Goal: Task Accomplishment & Management: Complete application form

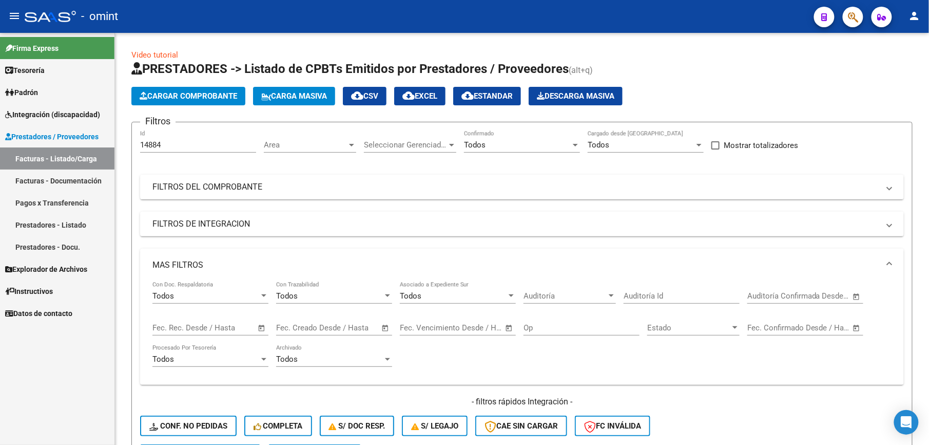
scroll to position [173, 0]
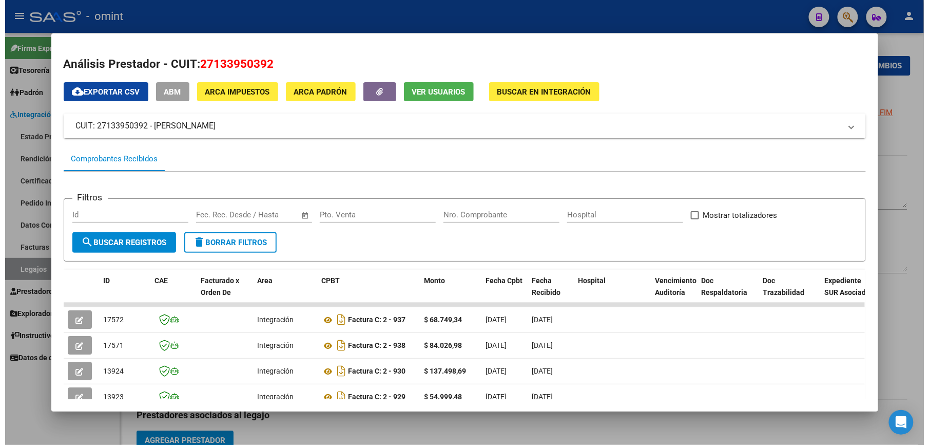
scroll to position [68, 0]
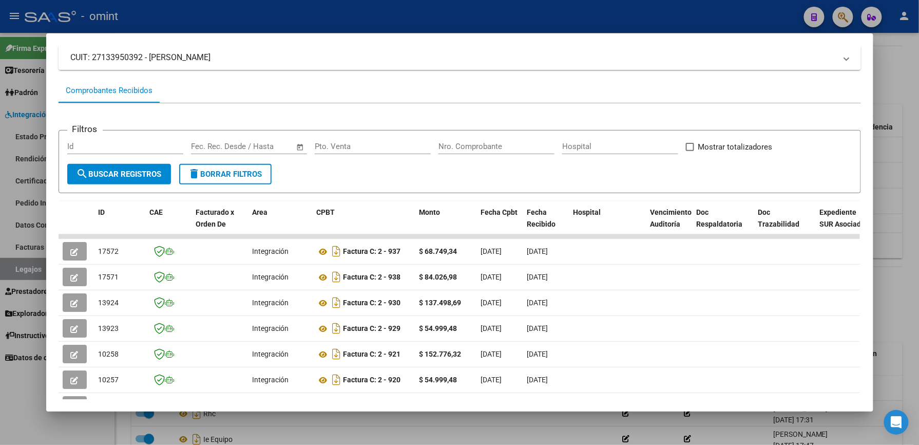
click at [894, 208] on div at bounding box center [459, 222] width 919 height 445
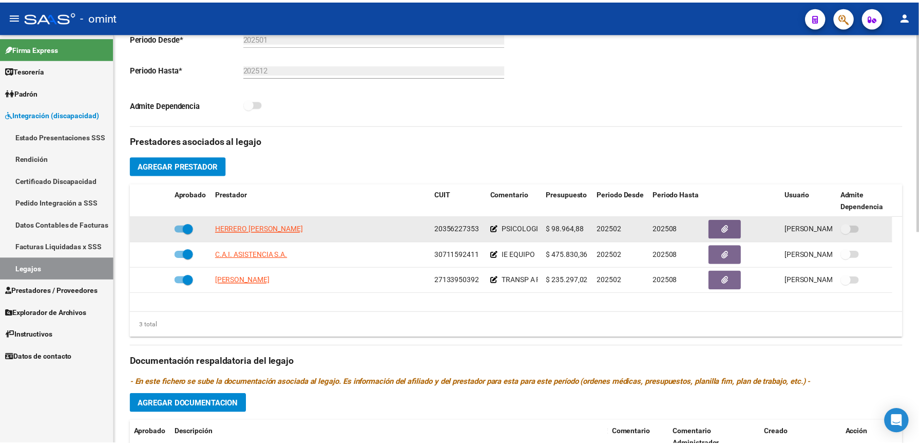
scroll to position [440, 0]
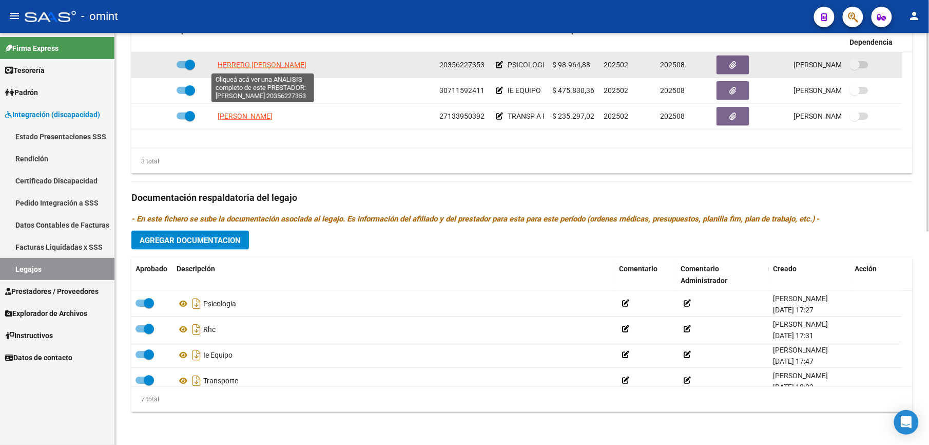
click at [245, 66] on span "HERRERO [PERSON_NAME]" at bounding box center [262, 65] width 89 height 8
type textarea "20356227353"
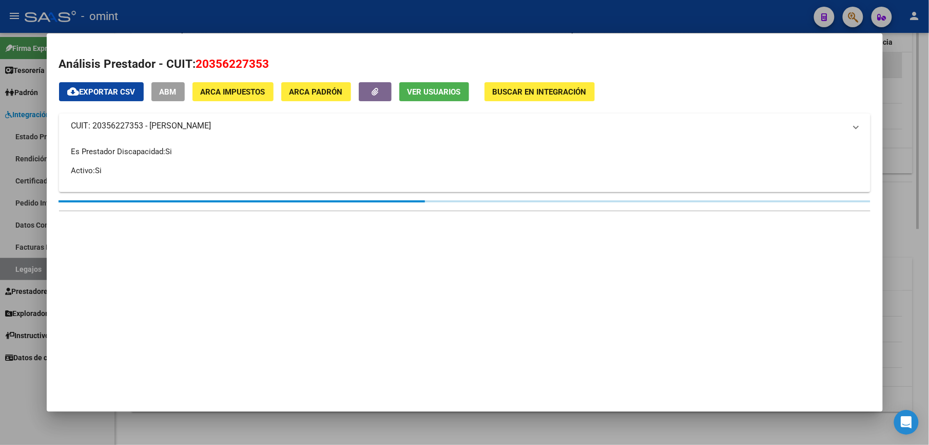
scroll to position [451, 0]
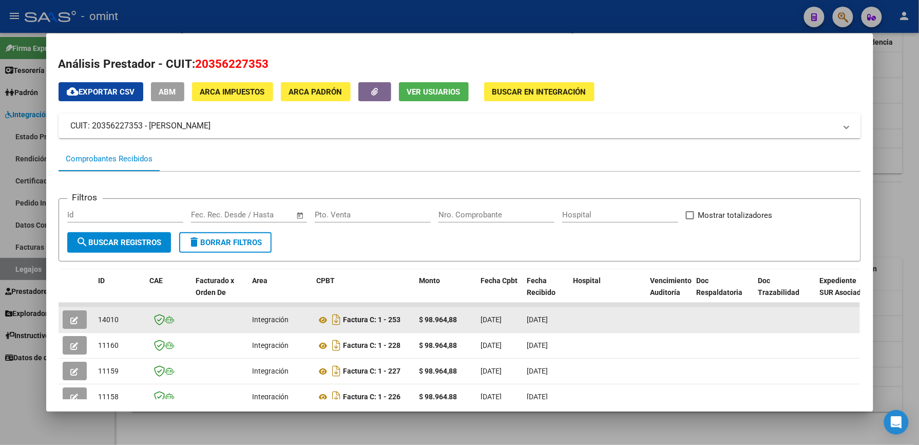
click at [74, 318] on button "button" at bounding box center [75, 319] width 24 height 18
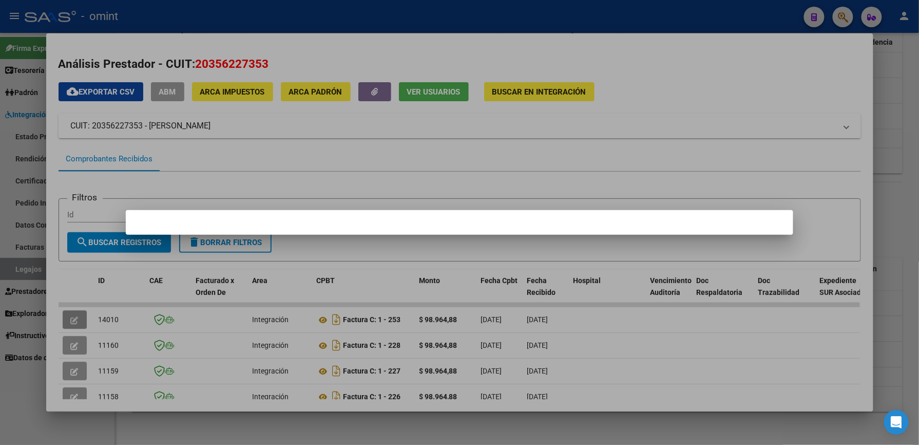
click at [66, 318] on div at bounding box center [459, 222] width 919 height 445
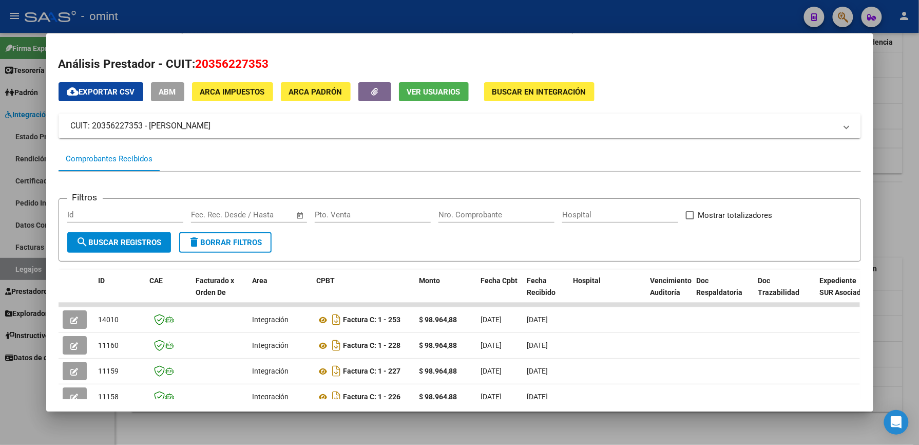
click at [71, 318] on icon "button" at bounding box center [75, 320] width 8 height 8
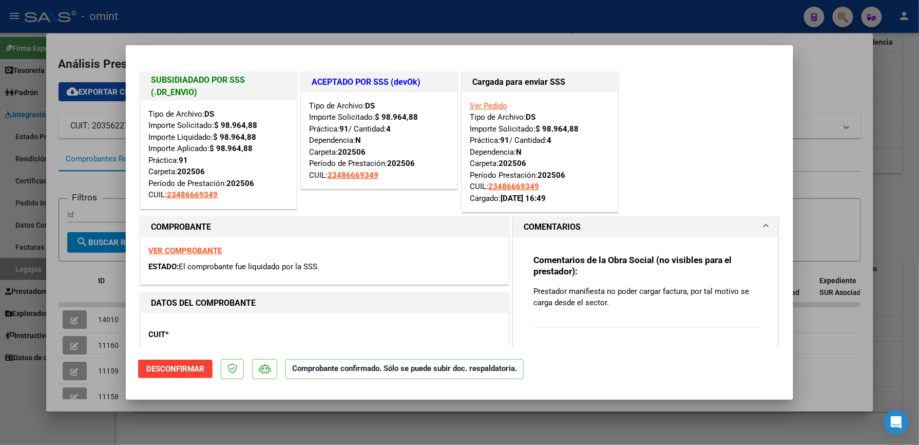
click at [810, 127] on div at bounding box center [459, 222] width 919 height 445
type input "$ 0,00"
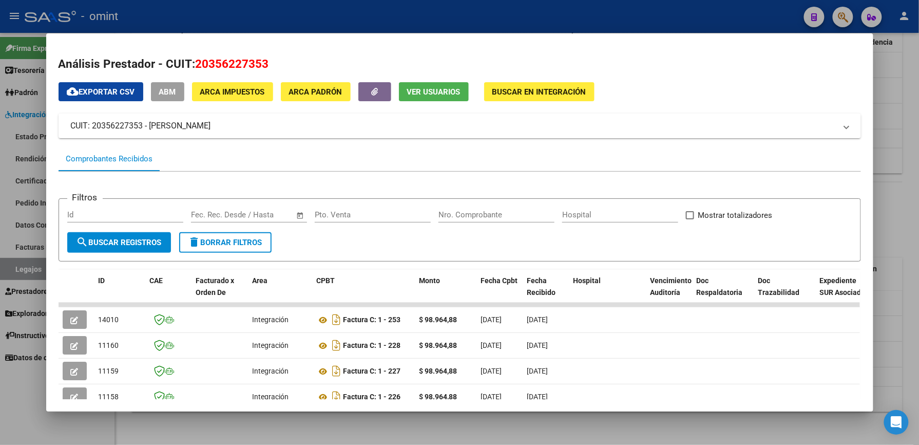
click at [889, 88] on div at bounding box center [459, 222] width 919 height 445
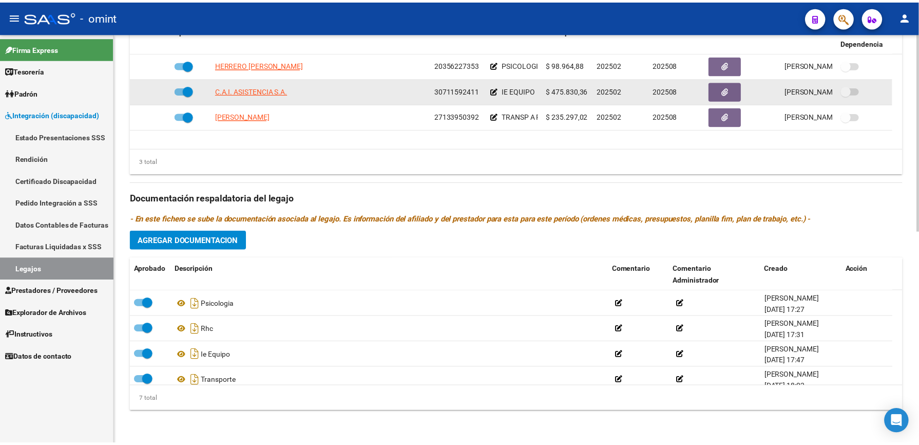
scroll to position [440, 0]
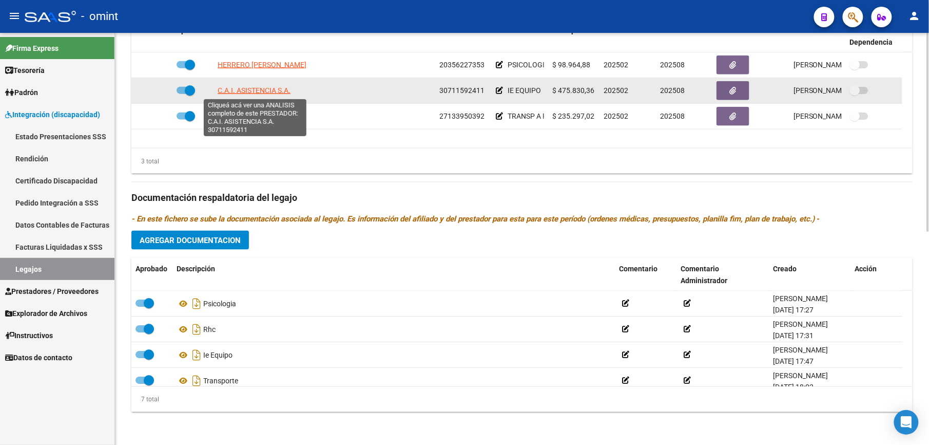
click at [261, 91] on span "C.A.I. ASISTENCIA S.A." at bounding box center [254, 90] width 73 height 8
type textarea "30711592411"
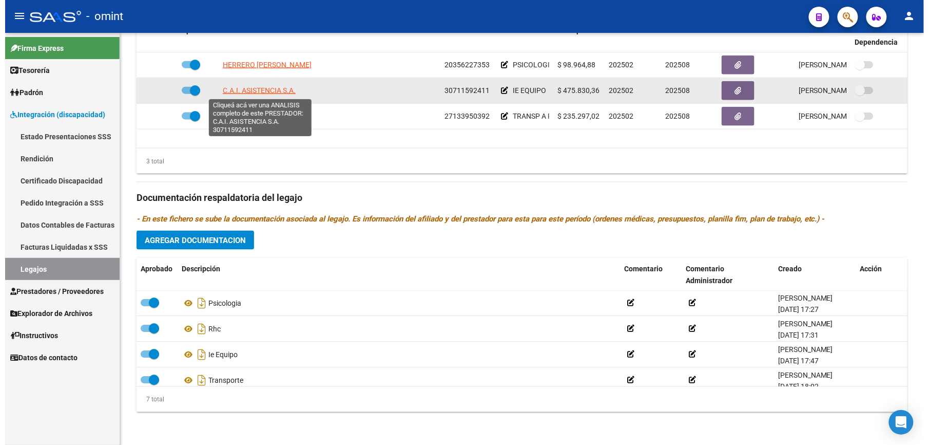
scroll to position [451, 0]
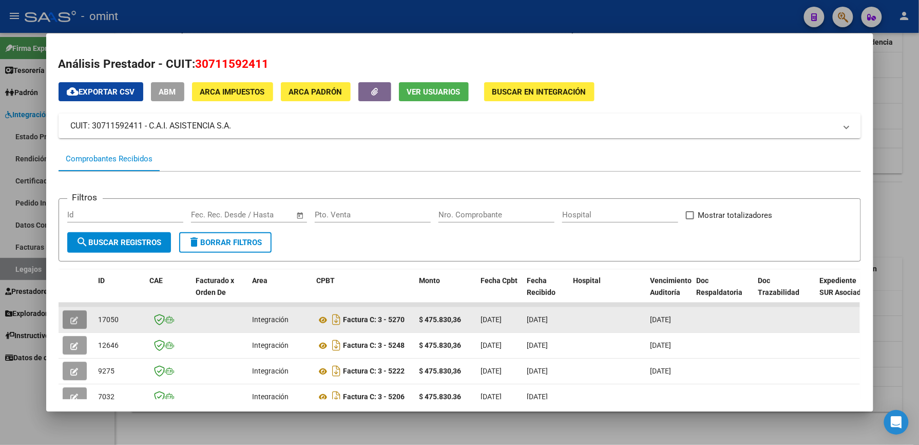
click at [74, 321] on button "button" at bounding box center [75, 319] width 24 height 18
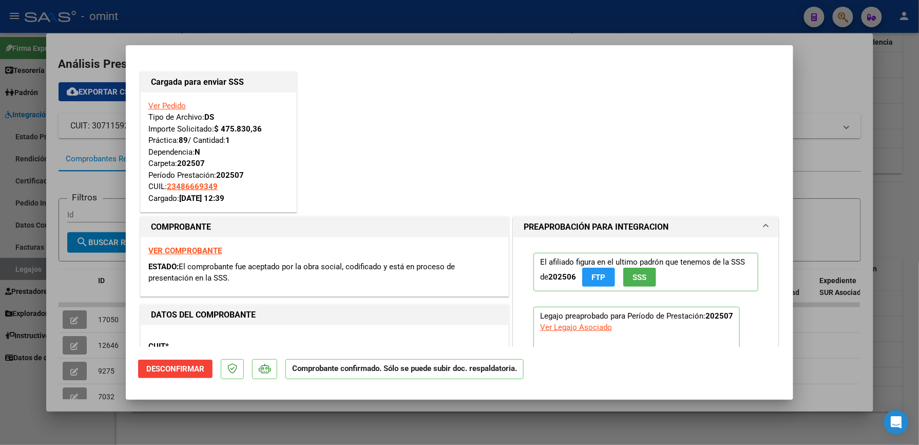
click at [879, 81] on div at bounding box center [459, 222] width 919 height 445
type input "$ 0,00"
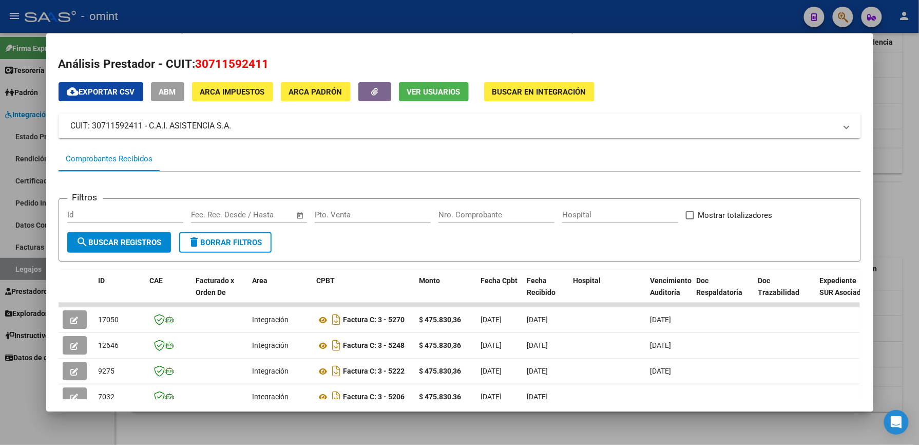
click at [895, 111] on div at bounding box center [459, 222] width 919 height 445
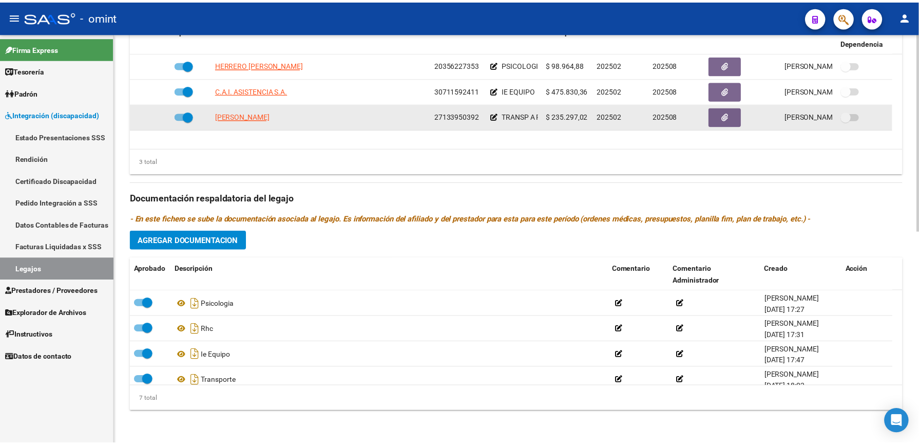
scroll to position [440, 0]
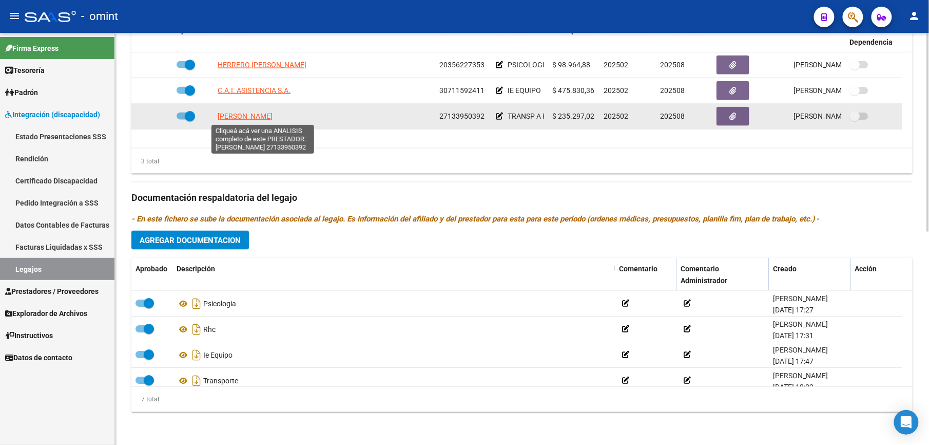
click at [269, 117] on span "[PERSON_NAME]" at bounding box center [245, 116] width 55 height 8
type textarea "27133950392"
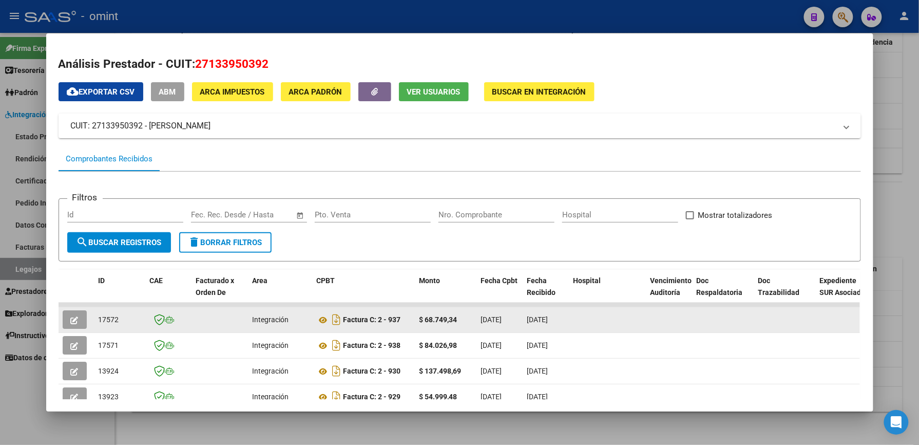
click at [72, 317] on icon "button" at bounding box center [75, 320] width 8 height 8
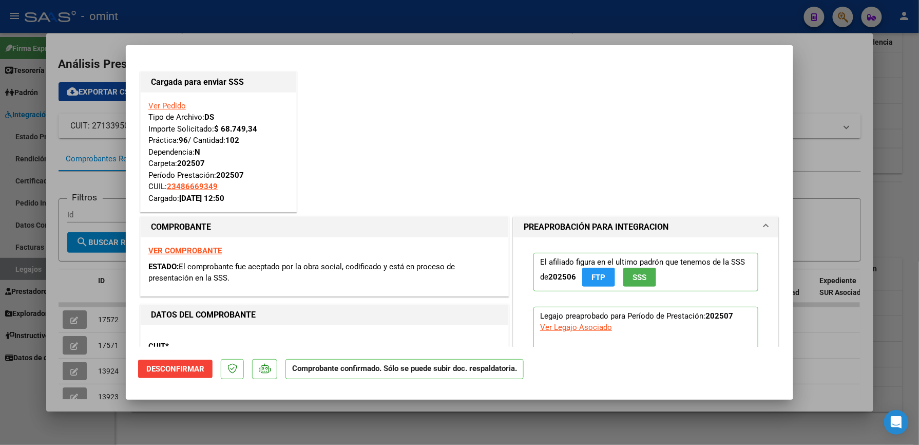
click at [902, 101] on div at bounding box center [459, 222] width 919 height 445
type input "$ 0,00"
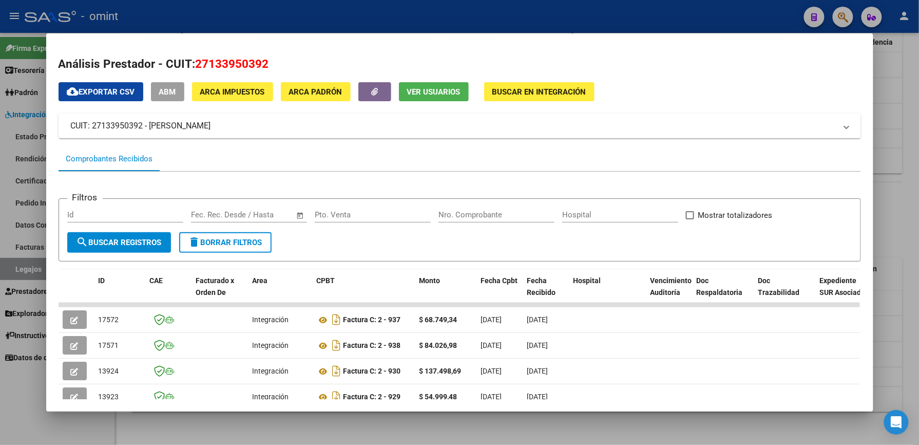
click at [897, 307] on div at bounding box center [459, 222] width 919 height 445
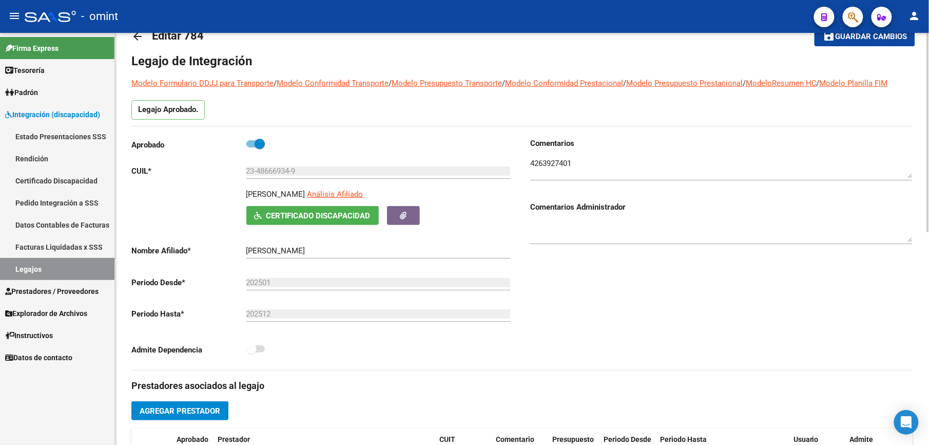
scroll to position [0, 0]
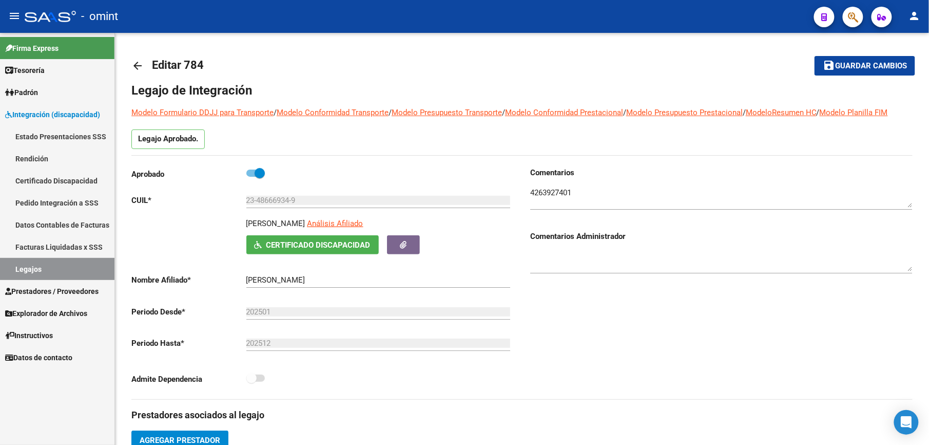
click at [29, 265] on link "Legajos" at bounding box center [57, 269] width 114 height 22
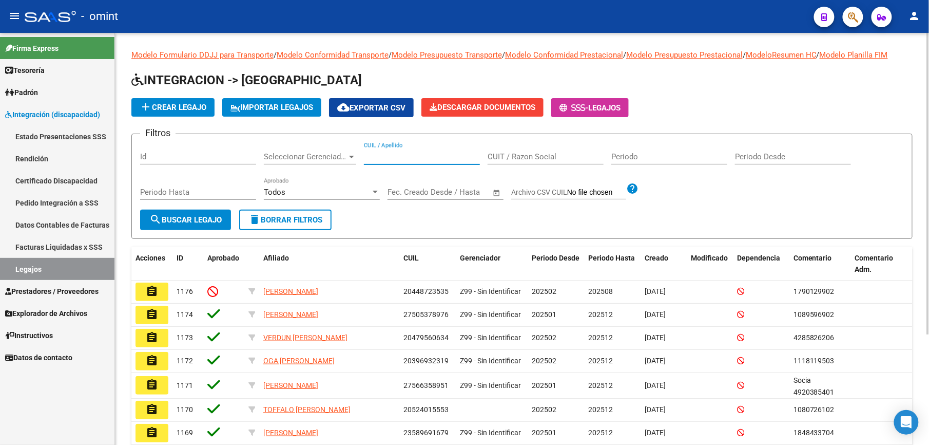
click at [384, 155] on input "CUIL / Apellido" at bounding box center [422, 156] width 116 height 9
paste input "20535529907"
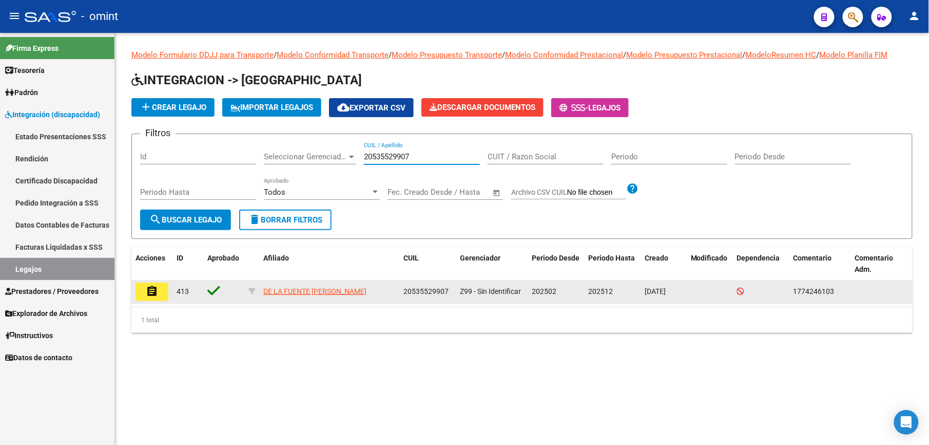
type input "20535529907"
click at [144, 294] on button "assignment" at bounding box center [152, 291] width 33 height 18
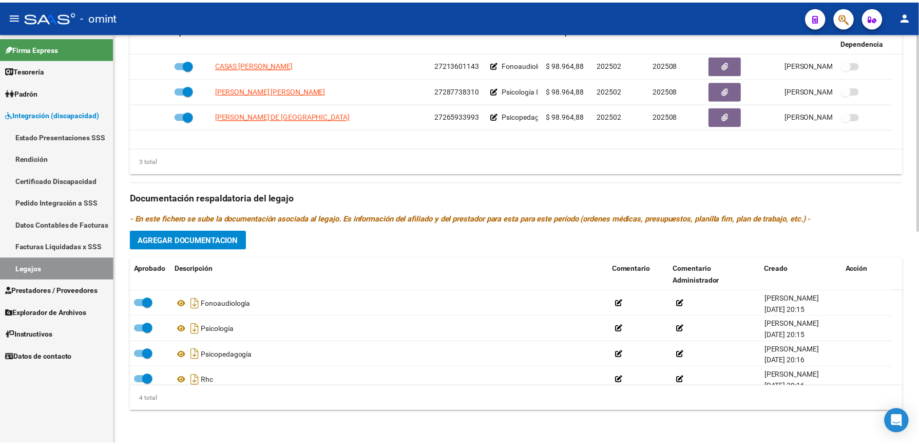
scroll to position [11, 0]
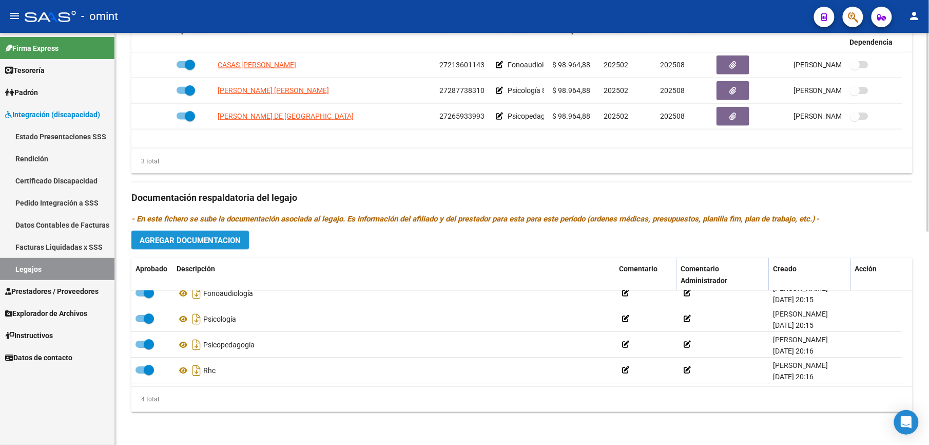
click at [189, 236] on span "Agregar Documentacion" at bounding box center [190, 240] width 101 height 9
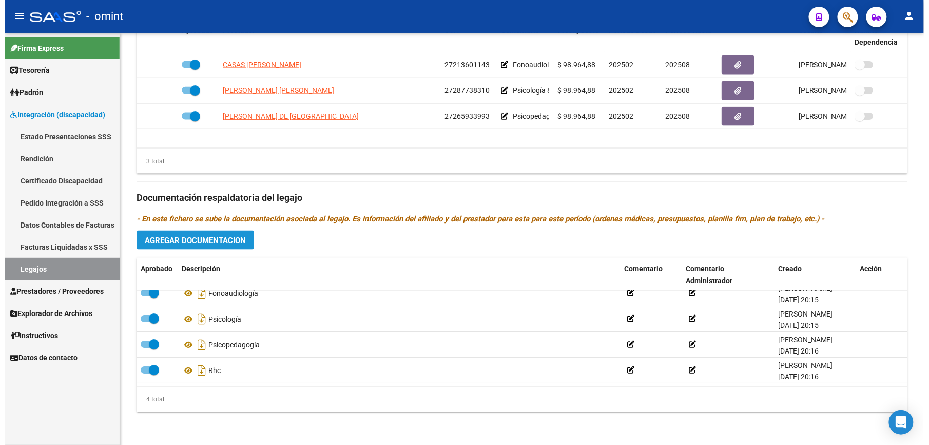
scroll to position [451, 0]
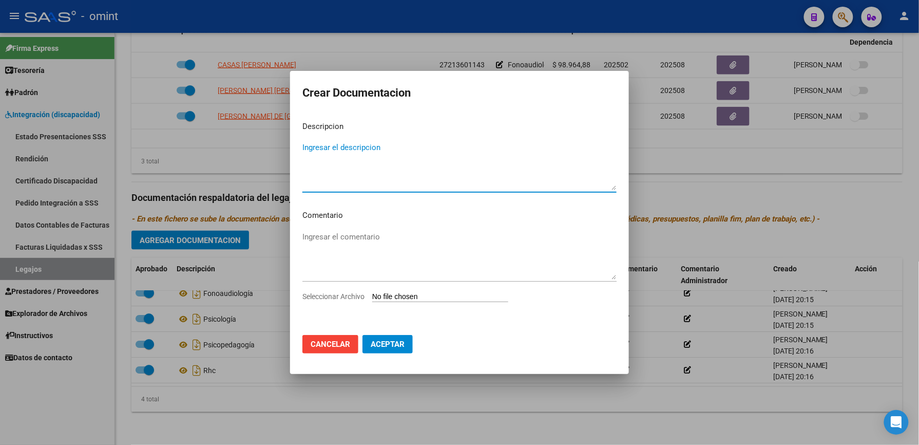
click at [356, 155] on textarea "Ingresar el descripcion" at bounding box center [459, 166] width 314 height 48
type textarea "Informe Evolutivo form 048"
click at [333, 217] on p "Comentario" at bounding box center [459, 215] width 314 height 12
click at [343, 217] on p "Comentario" at bounding box center [459, 215] width 314 height 12
click at [317, 224] on mat-dialog-content "Descripcion Informe Evolutivo form 048 Ingresar el descripcion Comentario Ingre…" at bounding box center [459, 220] width 339 height 214
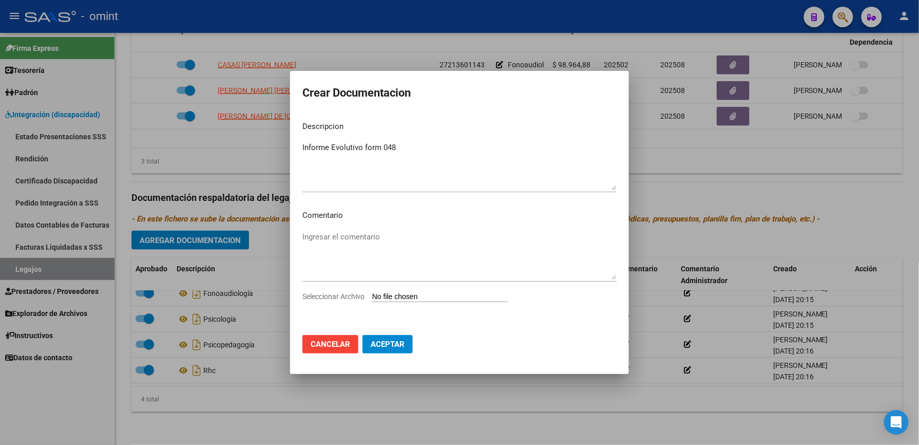
click at [321, 232] on textarea "Ingresar el comentario" at bounding box center [459, 255] width 314 height 48
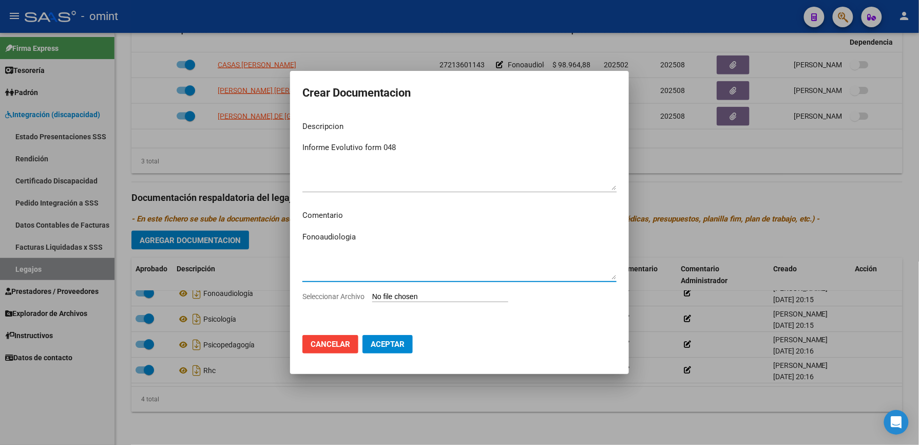
type textarea "Fonoaudiologia"
click at [474, 290] on div "Fonoaudiologia Ingresar el comentario" at bounding box center [459, 260] width 314 height 62
click at [473, 300] on input "Seleccionar Archivo" at bounding box center [440, 297] width 136 height 10
type input "C:\fakepath\Informe Evolutivo form048.pdf"
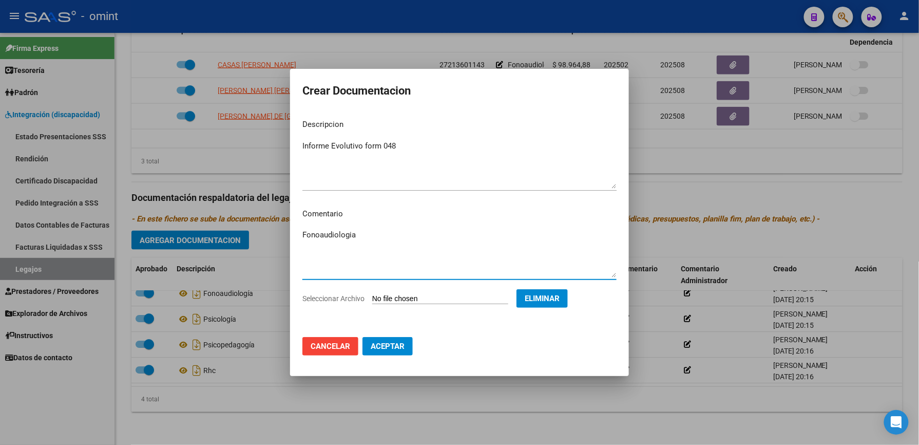
drag, startPoint x: 330, startPoint y: 226, endPoint x: 310, endPoint y: 231, distance: 20.1
type textarea "Fonoaudiología"
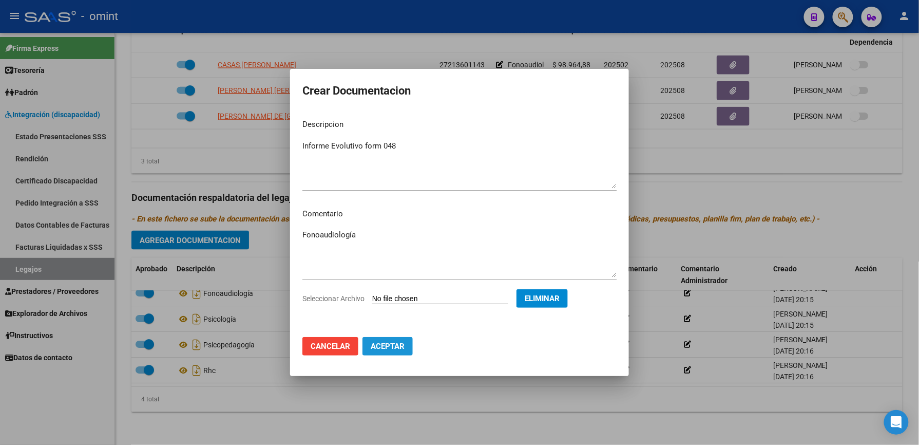
click at [385, 348] on span "Aceptar" at bounding box center [388, 345] width 34 height 9
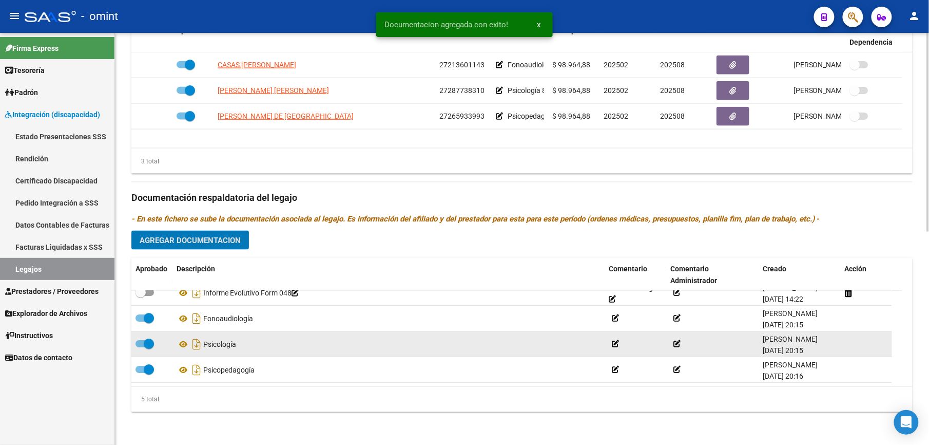
scroll to position [0, 0]
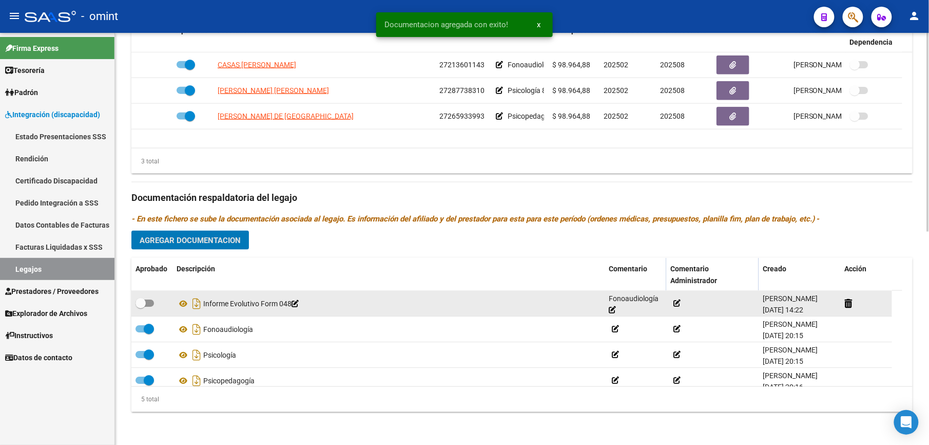
click at [150, 301] on span at bounding box center [145, 302] width 18 height 7
click at [141, 307] on input "checkbox" at bounding box center [140, 307] width 1 height 1
checkbox input "true"
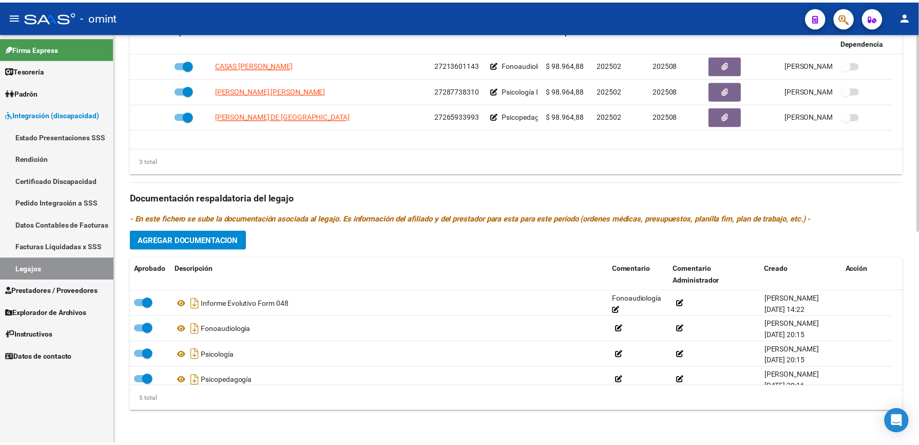
scroll to position [371, 0]
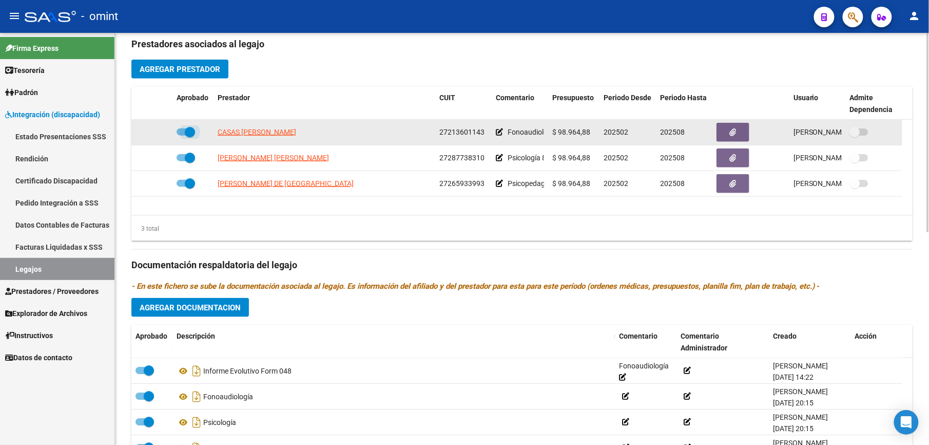
click at [177, 132] on span at bounding box center [186, 131] width 18 height 7
click at [181, 136] on input "checkbox" at bounding box center [181, 136] width 1 height 1
checkbox input "false"
click at [156, 133] on icon at bounding box center [157, 131] width 7 height 7
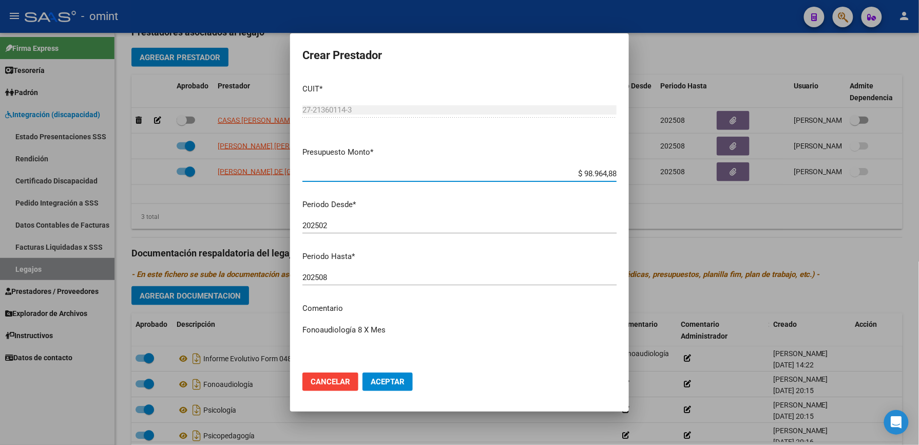
click at [331, 281] on input "202508" at bounding box center [459, 277] width 314 height 9
type input "202512"
click at [395, 380] on span "Aceptar" at bounding box center [388, 381] width 34 height 9
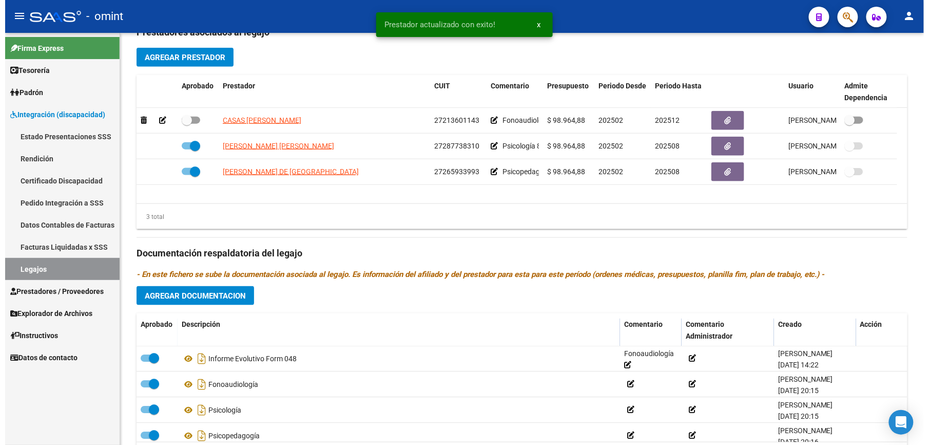
scroll to position [371, 0]
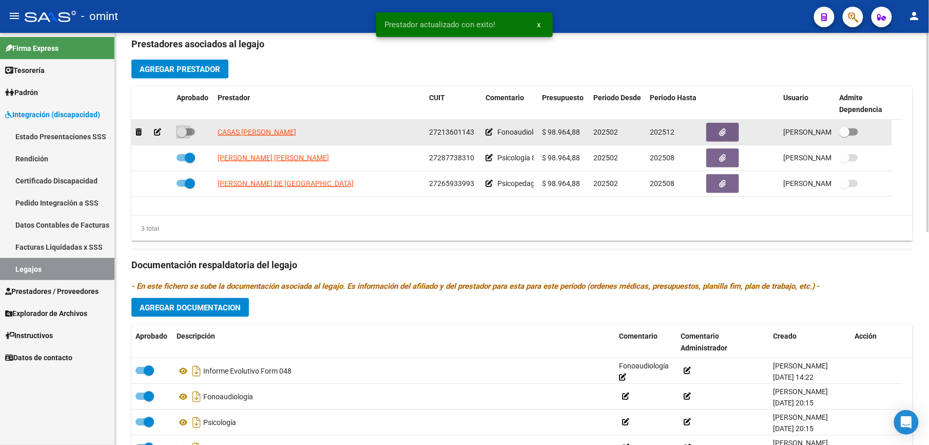
click at [193, 132] on span at bounding box center [186, 131] width 18 height 7
click at [182, 136] on input "checkbox" at bounding box center [181, 136] width 1 height 1
checkbox input "true"
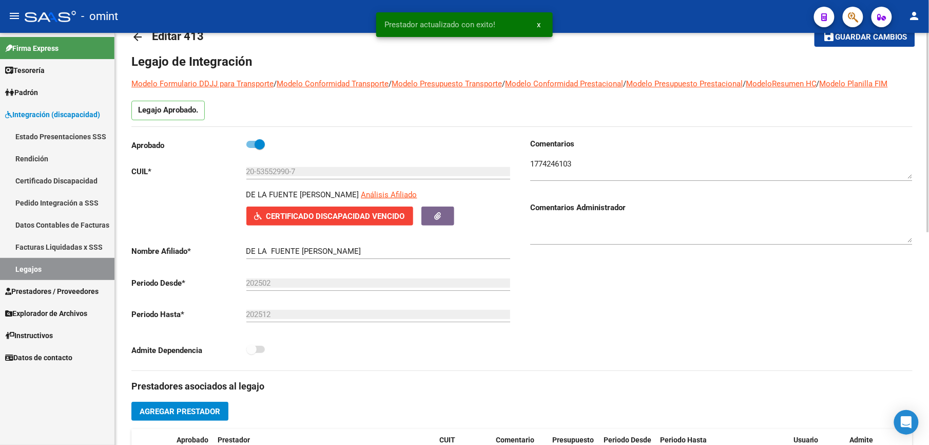
scroll to position [0, 0]
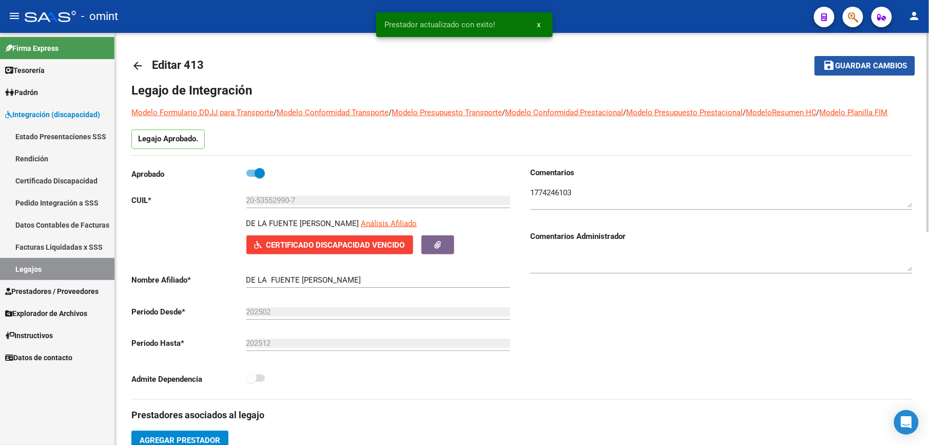
click at [878, 62] on span "Guardar cambios" at bounding box center [871, 66] width 72 height 9
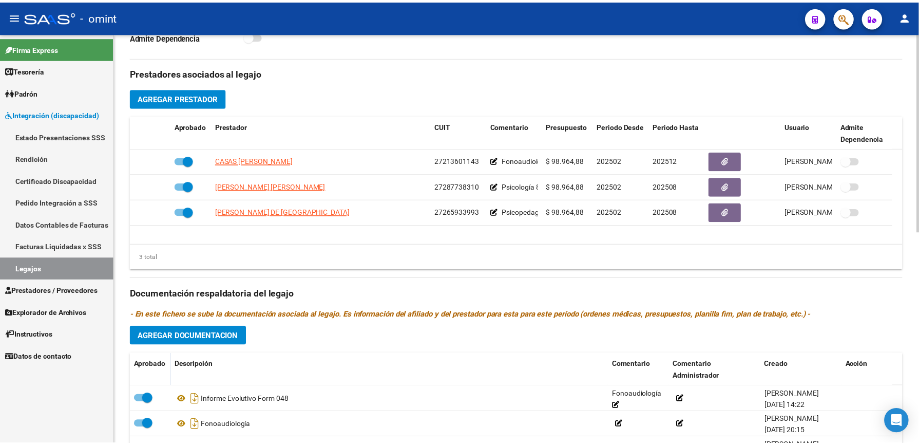
scroll to position [411, 0]
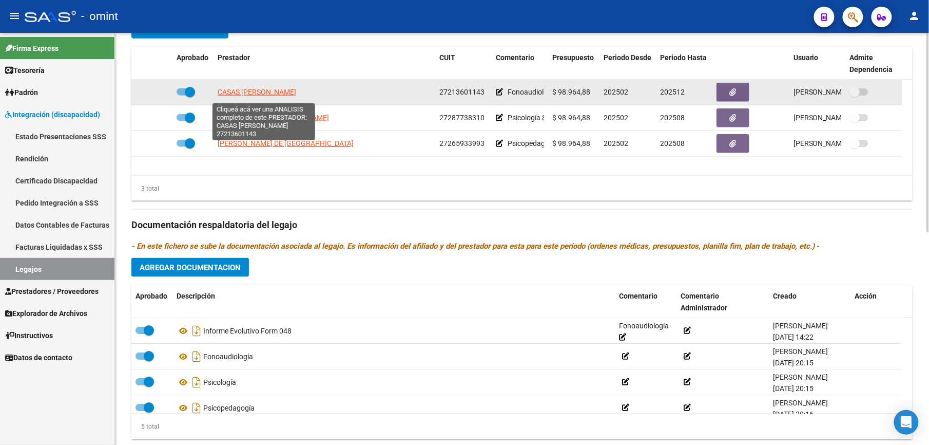
click at [256, 93] on span "CASAS [PERSON_NAME]" at bounding box center [257, 92] width 79 height 8
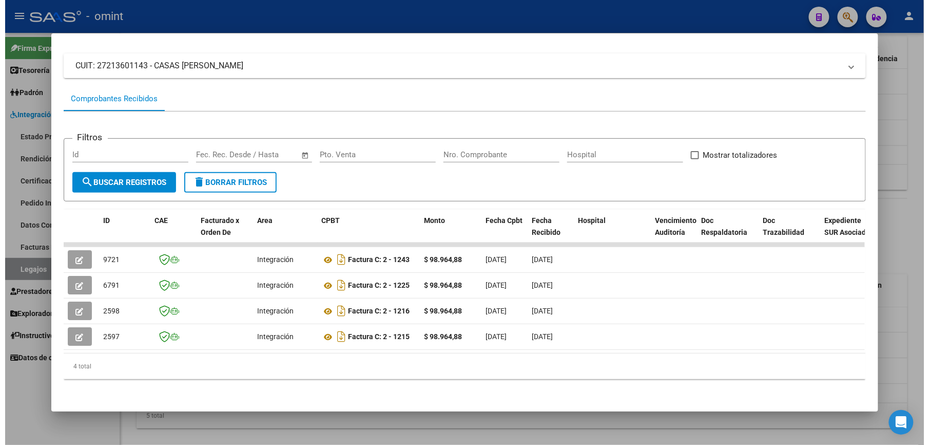
scroll to position [0, 0]
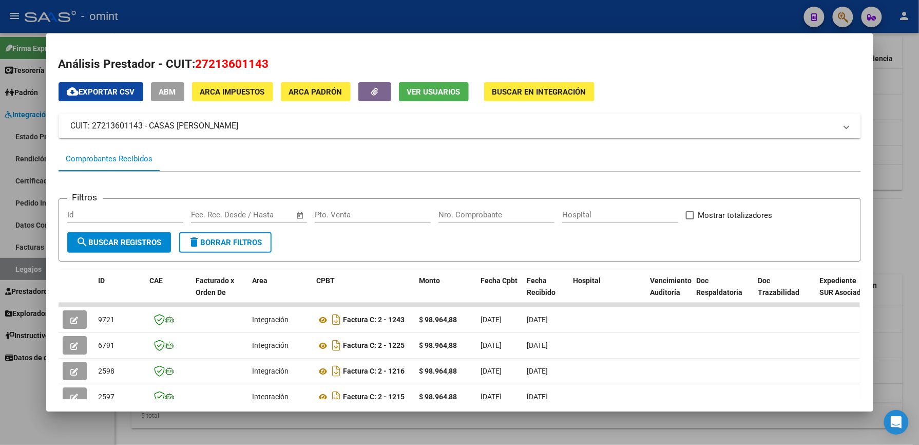
click at [894, 118] on div at bounding box center [459, 222] width 919 height 445
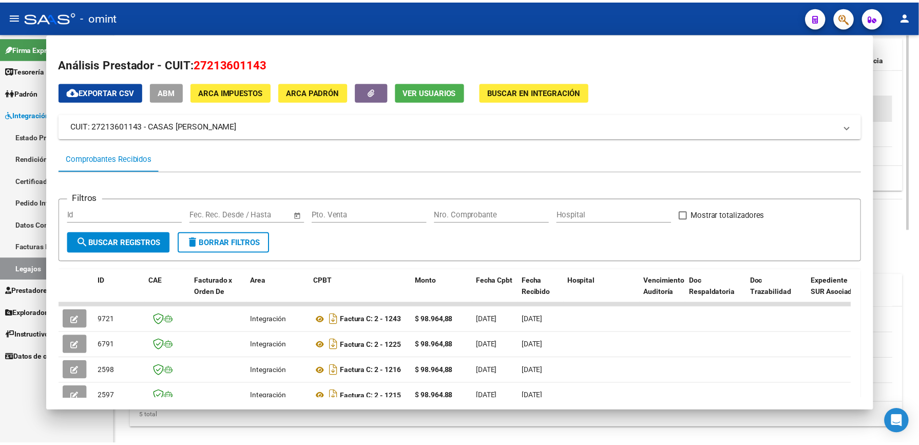
scroll to position [411, 0]
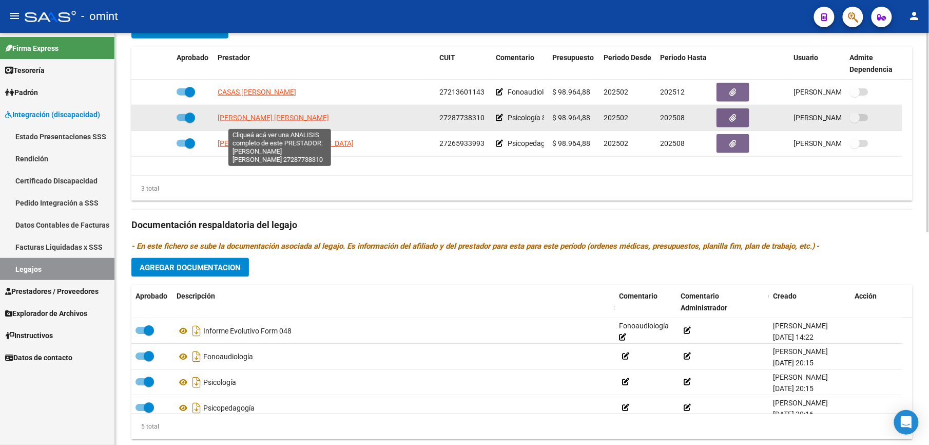
click at [286, 122] on span "[PERSON_NAME] [PERSON_NAME]" at bounding box center [273, 117] width 111 height 8
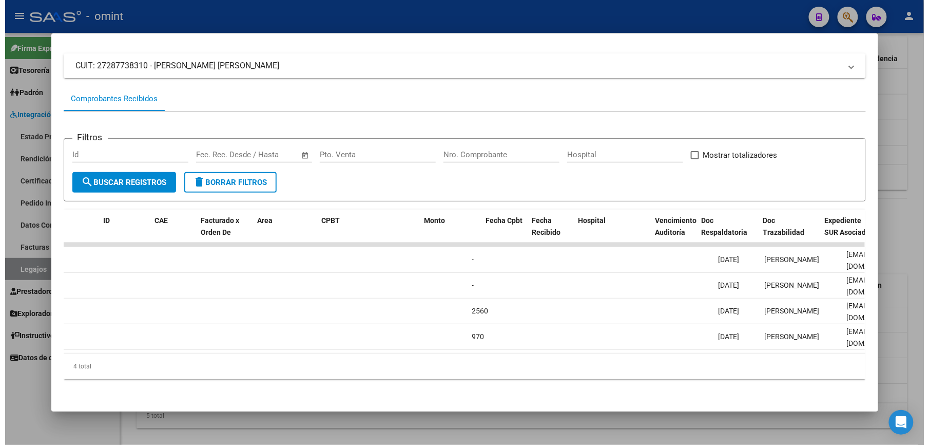
scroll to position [0, 0]
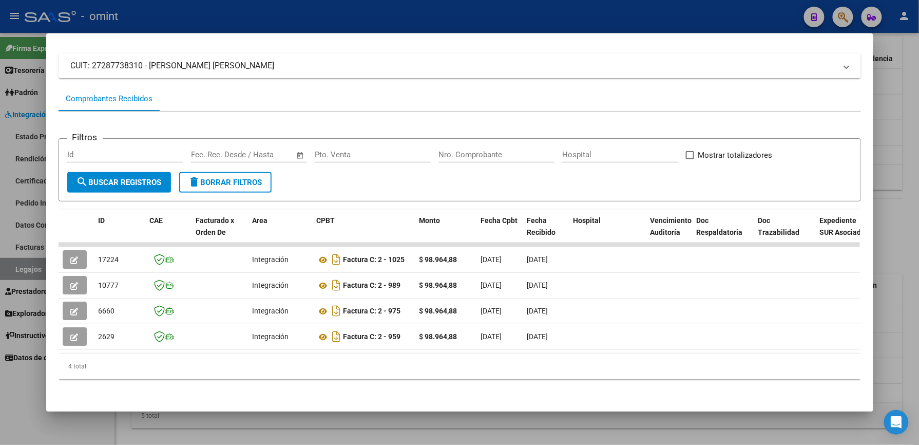
click at [905, 118] on div at bounding box center [459, 222] width 919 height 445
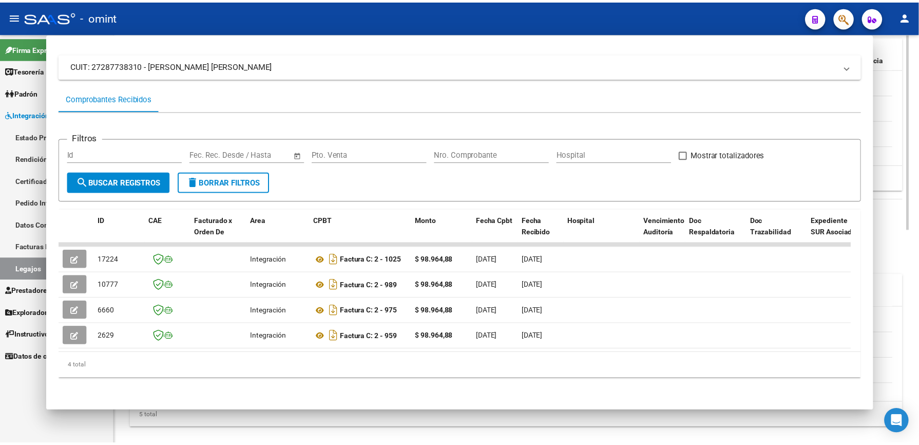
scroll to position [411, 0]
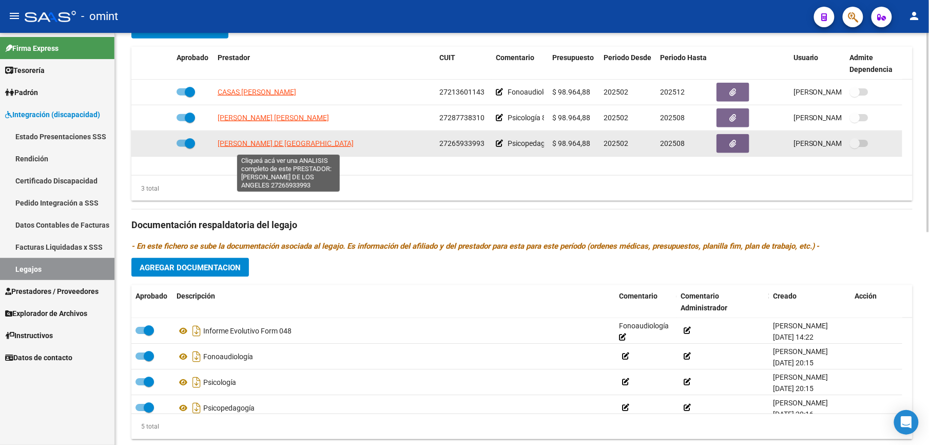
click at [284, 146] on span "[PERSON_NAME] DE [GEOGRAPHIC_DATA]" at bounding box center [286, 143] width 136 height 8
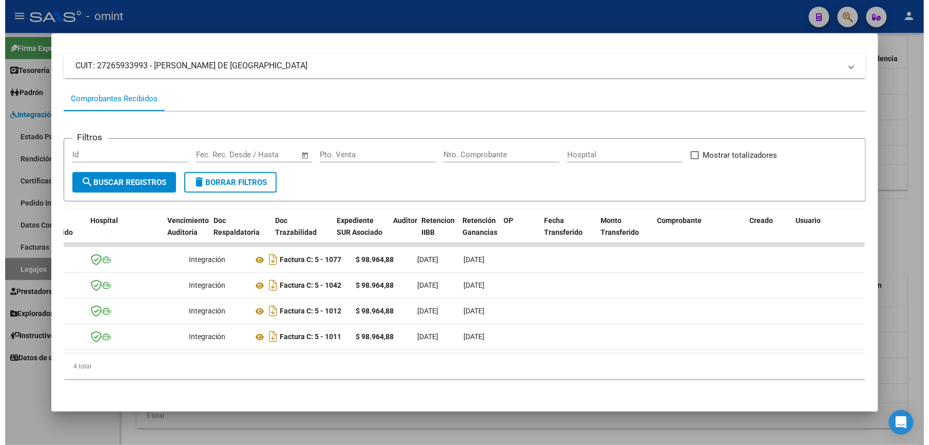
scroll to position [0, 0]
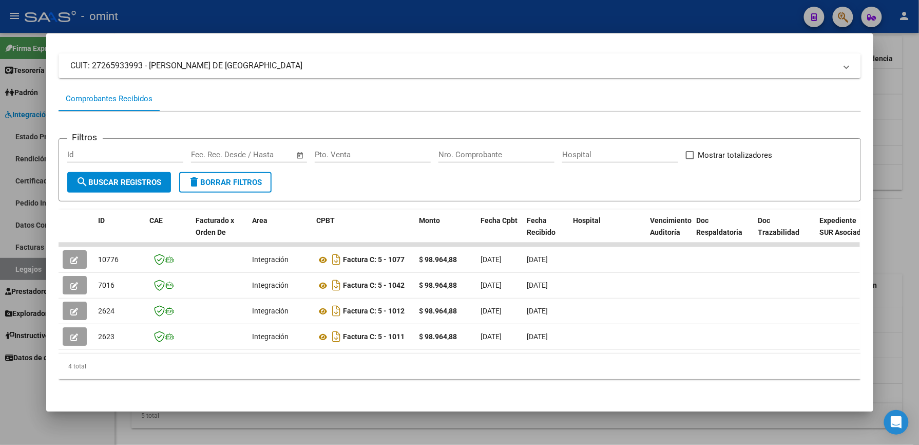
click at [908, 125] on div at bounding box center [459, 222] width 919 height 445
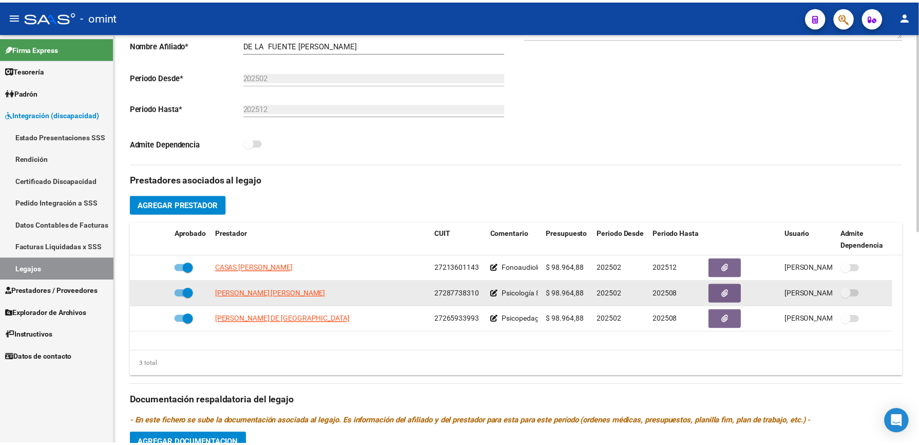
scroll to position [372, 0]
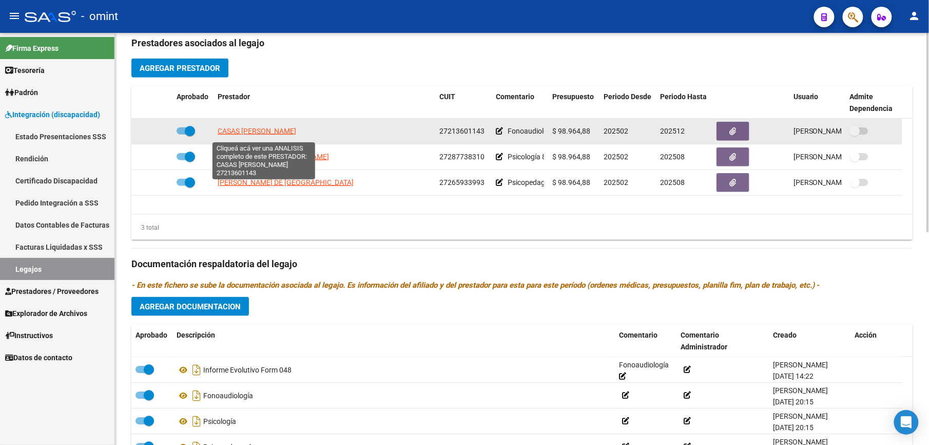
click at [262, 133] on span "CASAS [PERSON_NAME]" at bounding box center [257, 131] width 79 height 8
type textarea "27213601143"
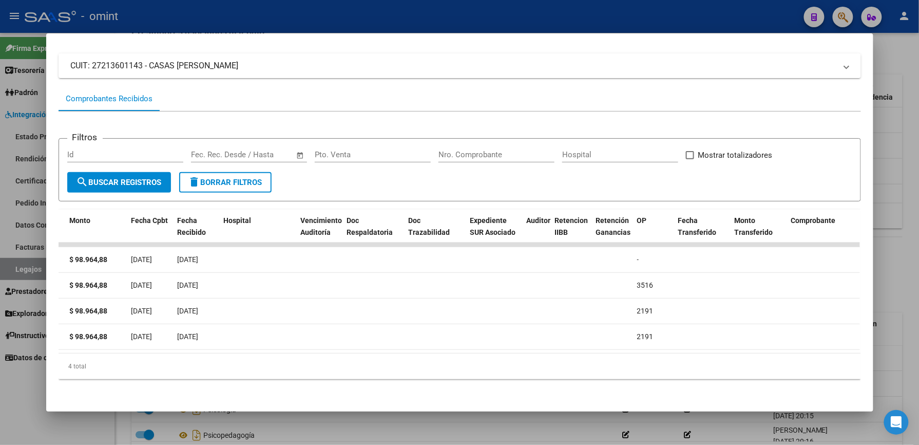
scroll to position [0, 0]
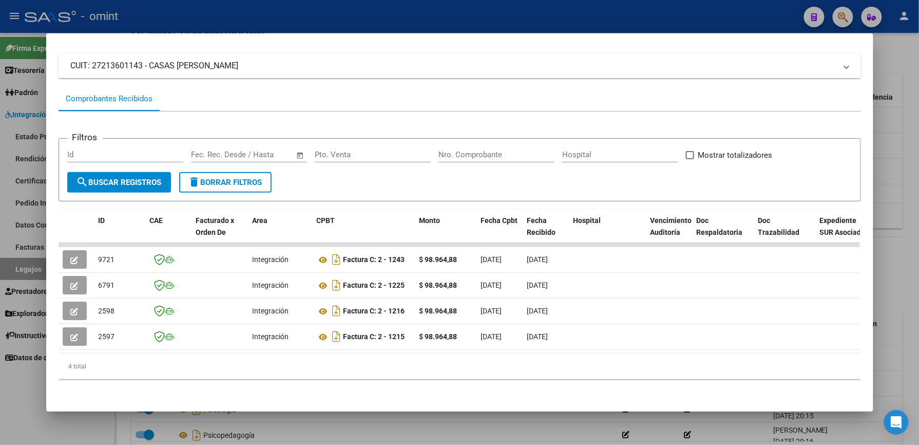
click at [46, 243] on mat-dialog-content "Análisis Prestador - CUIT: 27213601143 cloud_download Exportar CSV ABM ARCA Imp…" at bounding box center [459, 222] width 827 height 353
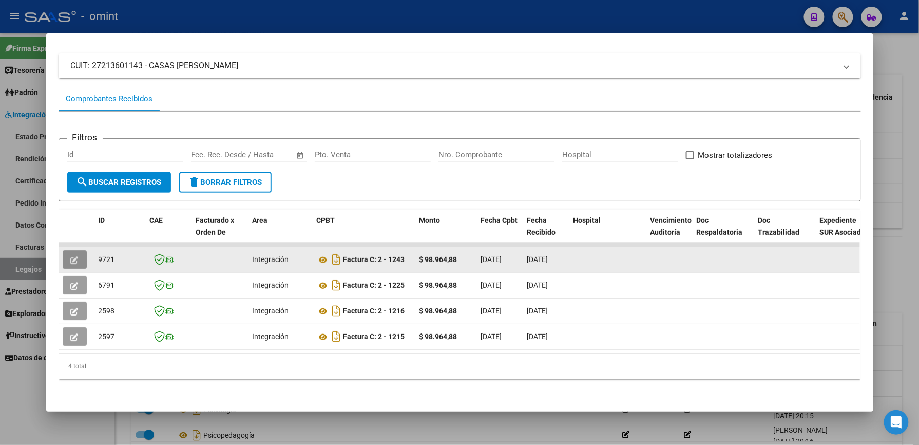
click at [74, 250] on button "button" at bounding box center [75, 259] width 24 height 18
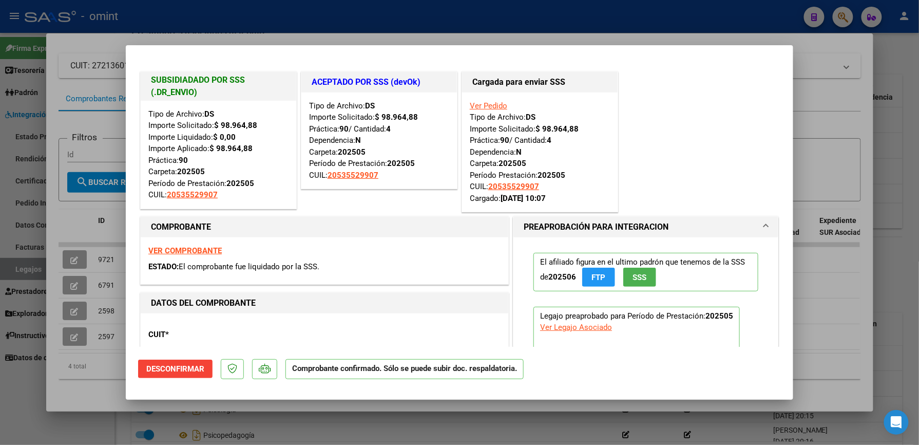
click at [828, 75] on div at bounding box center [459, 222] width 919 height 445
type input "$ 0,00"
